Goal: Book appointment/travel/reservation

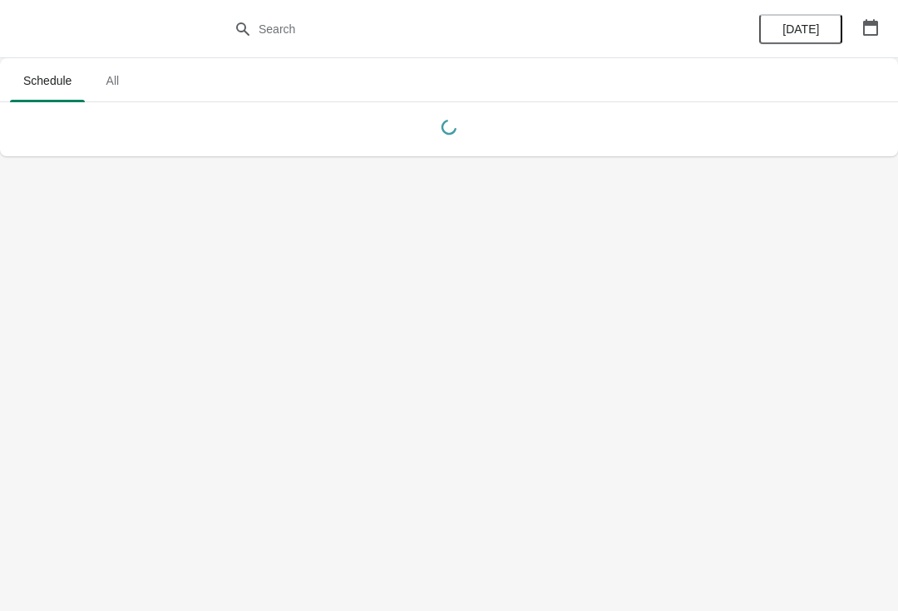
click at [114, 80] on span "All" at bounding box center [112, 81] width 42 height 30
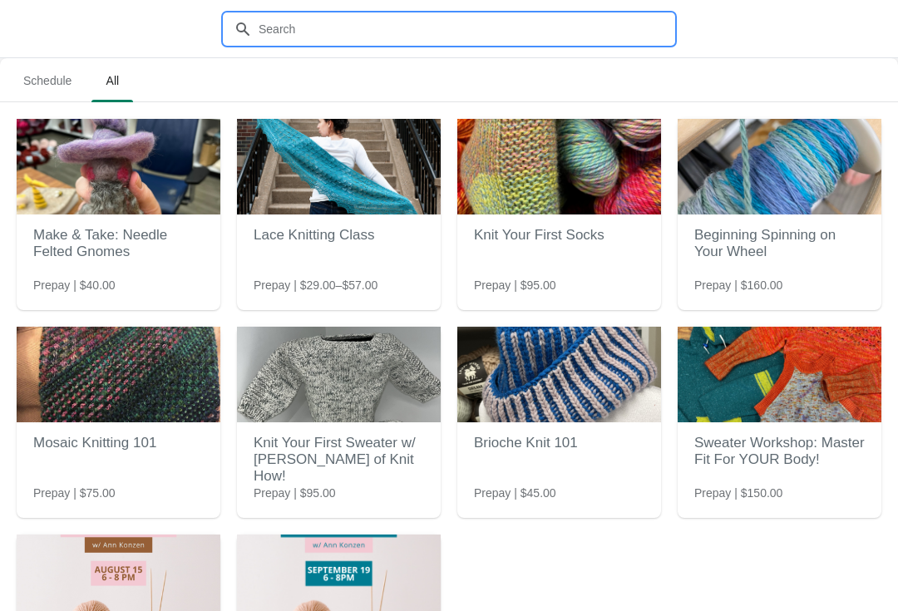
click at [448, 37] on input "text" at bounding box center [466, 29] width 416 height 30
type input "Blue sky"
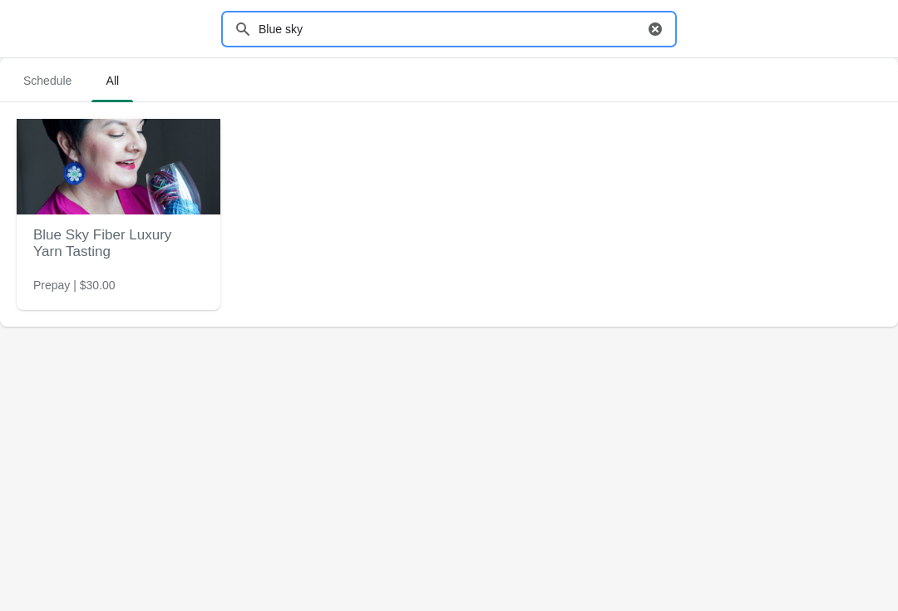
click at [122, 202] on img at bounding box center [119, 167] width 204 height 96
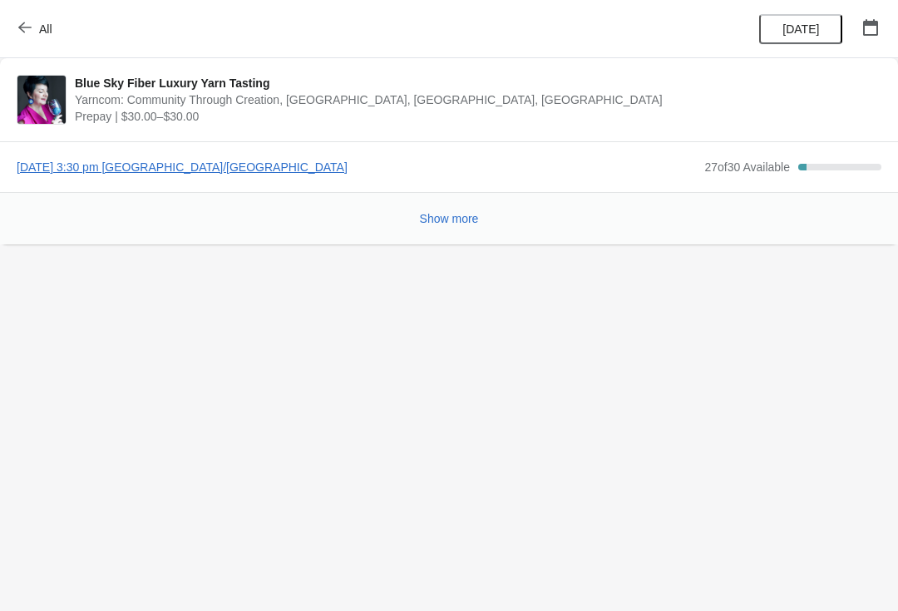
click at [448, 210] on button "Show more" at bounding box center [449, 219] width 72 height 30
click at [239, 166] on span "[DATE] 3:30 pm [GEOGRAPHIC_DATA]/[GEOGRAPHIC_DATA]" at bounding box center [357, 167] width 680 height 17
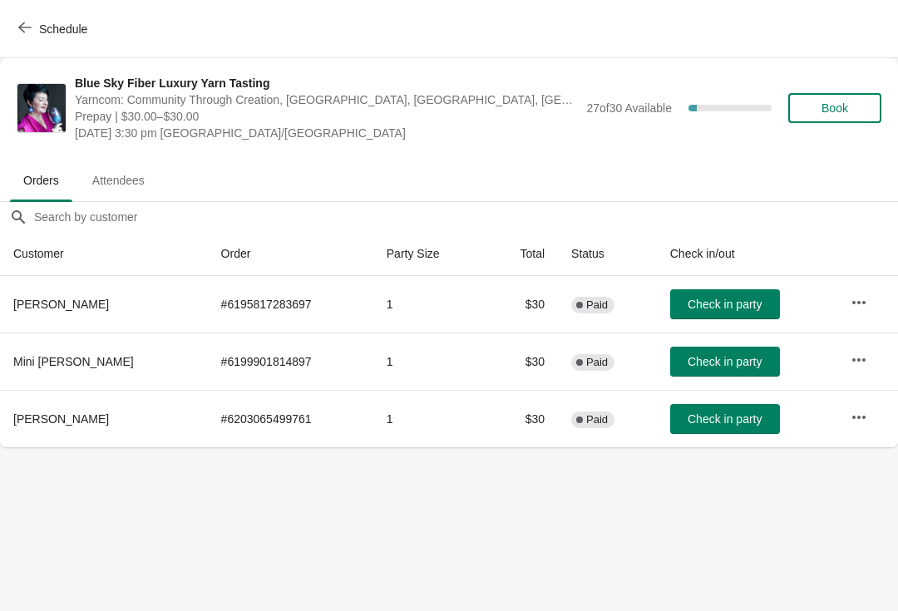
click at [860, 115] on button "Book" at bounding box center [835, 108] width 93 height 30
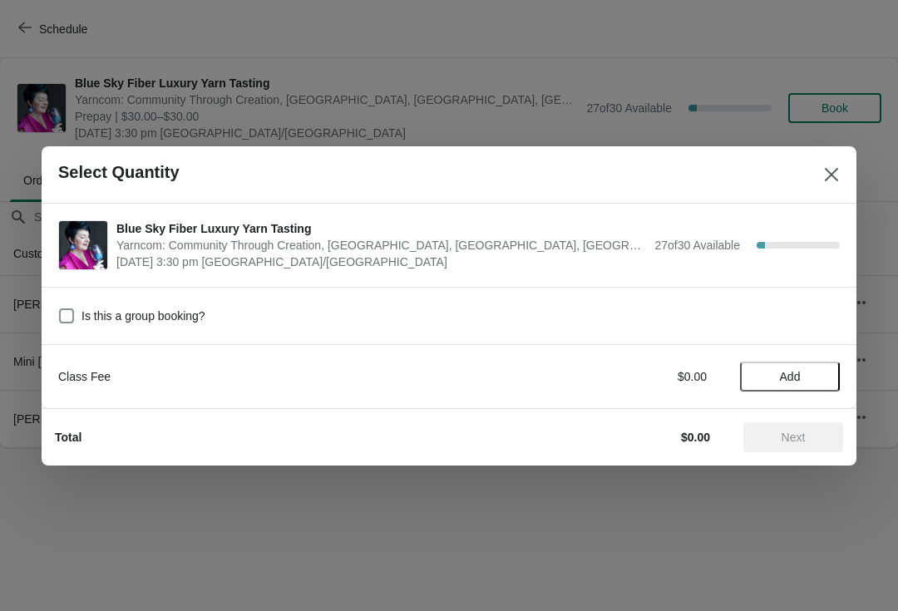
click at [796, 379] on span "Add" at bounding box center [790, 376] width 21 height 13
click at [792, 441] on span "Next" at bounding box center [794, 437] width 24 height 13
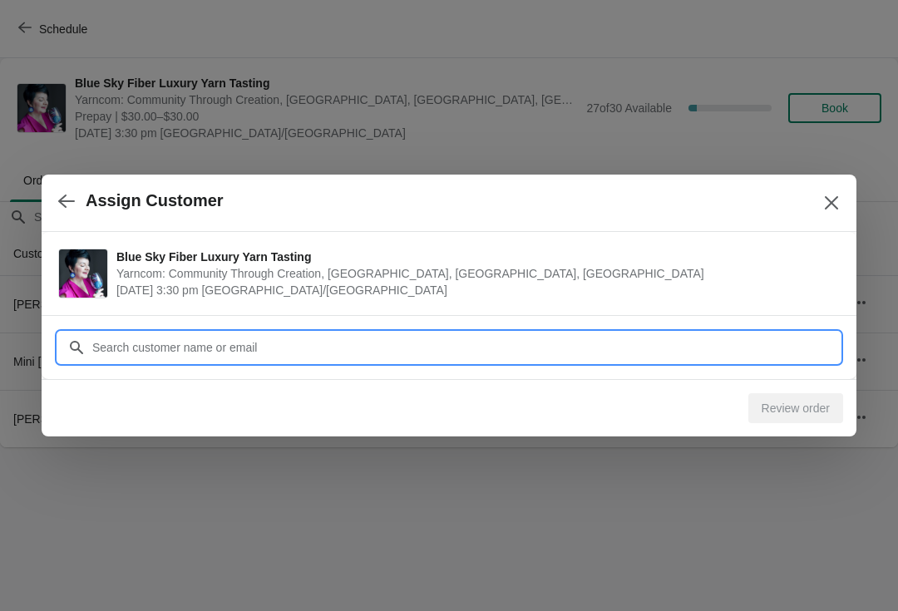
click at [560, 448] on div "Assign Customer Blue Sky Fiber Luxury Yarn Tasting Yarncom: Community Through C…" at bounding box center [449, 448] width 898 height 0
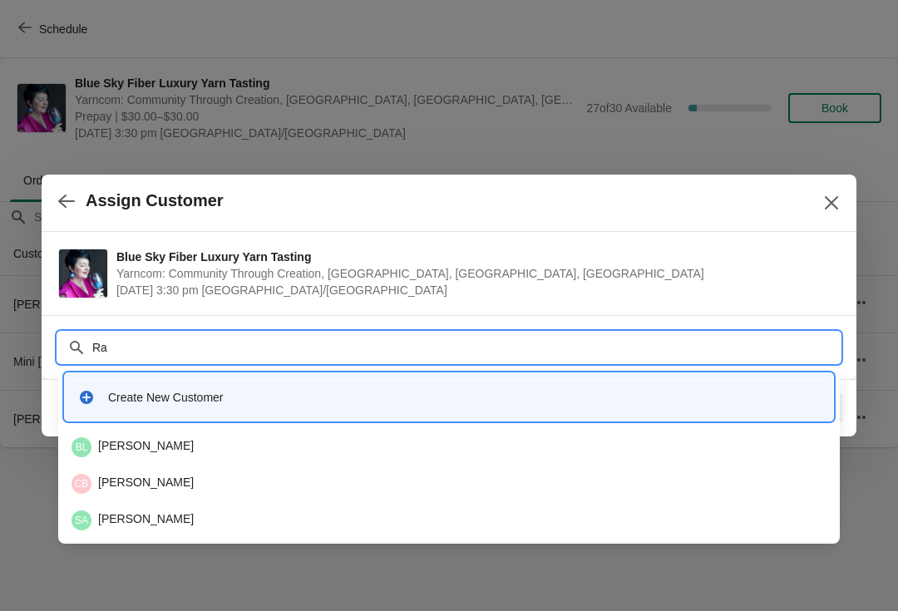
type input "R"
type input "[PERSON_NAME]"
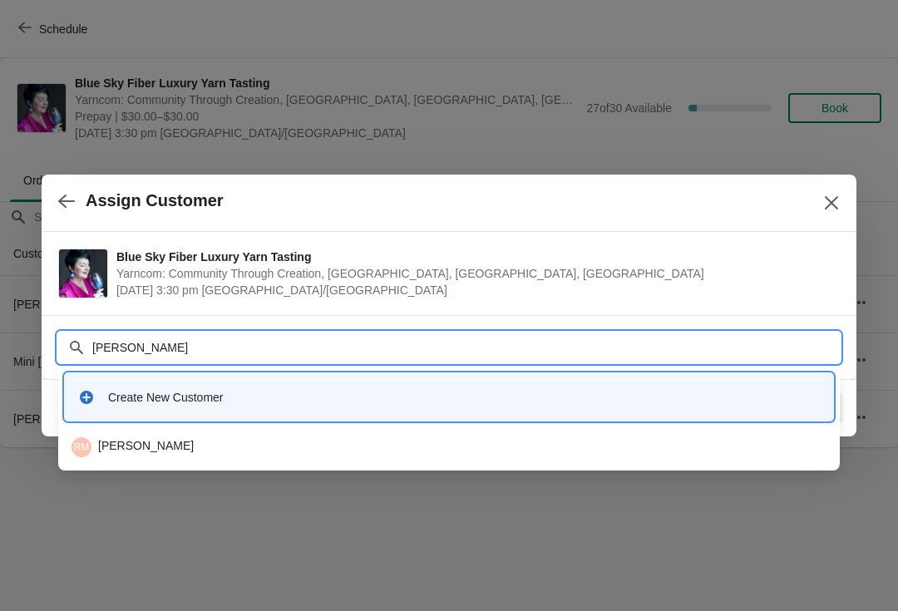
click at [123, 446] on div "[PERSON_NAME]" at bounding box center [449, 448] width 755 height 20
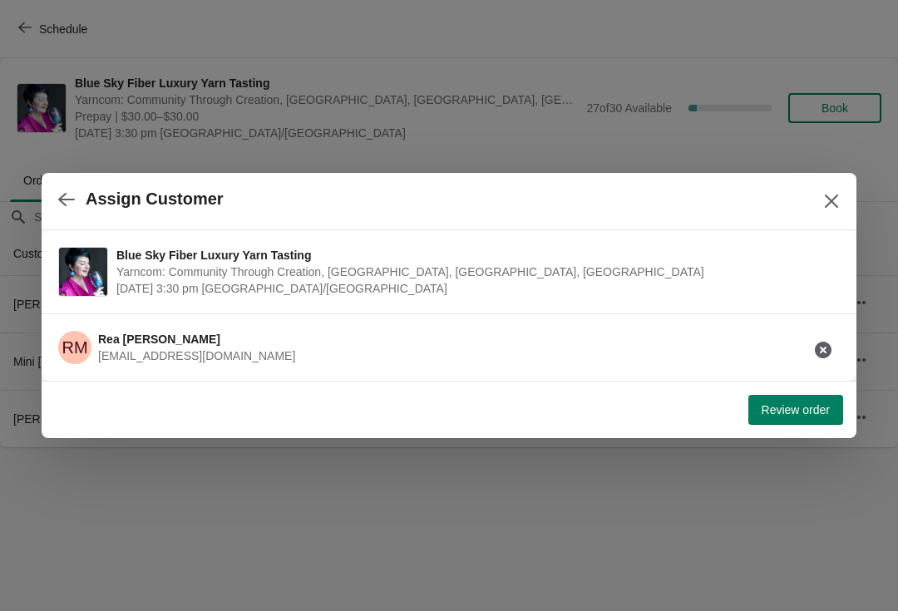
click at [763, 415] on span "Review order" at bounding box center [796, 409] width 68 height 13
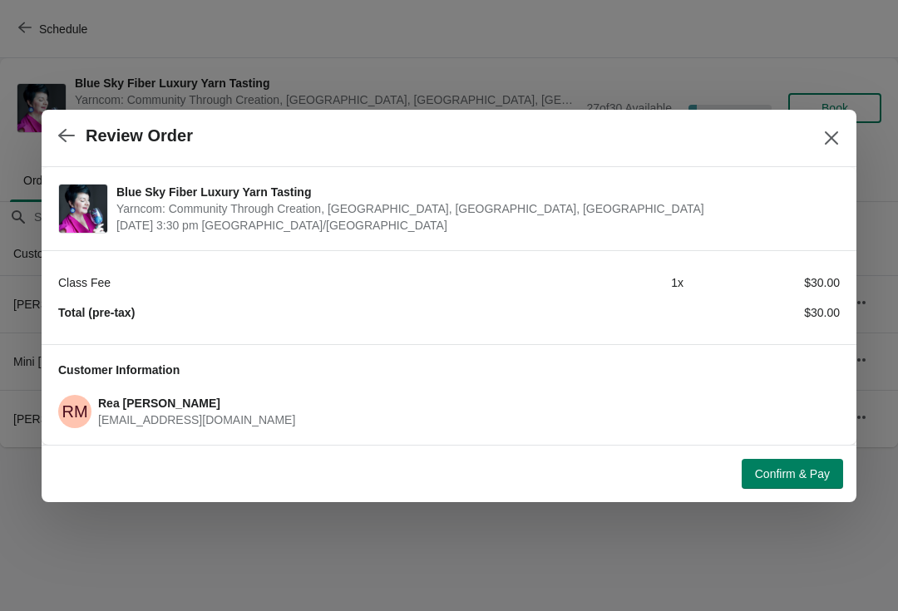
click at [799, 472] on span "Confirm & Pay" at bounding box center [792, 473] width 75 height 13
